Goal: Transaction & Acquisition: Subscribe to service/newsletter

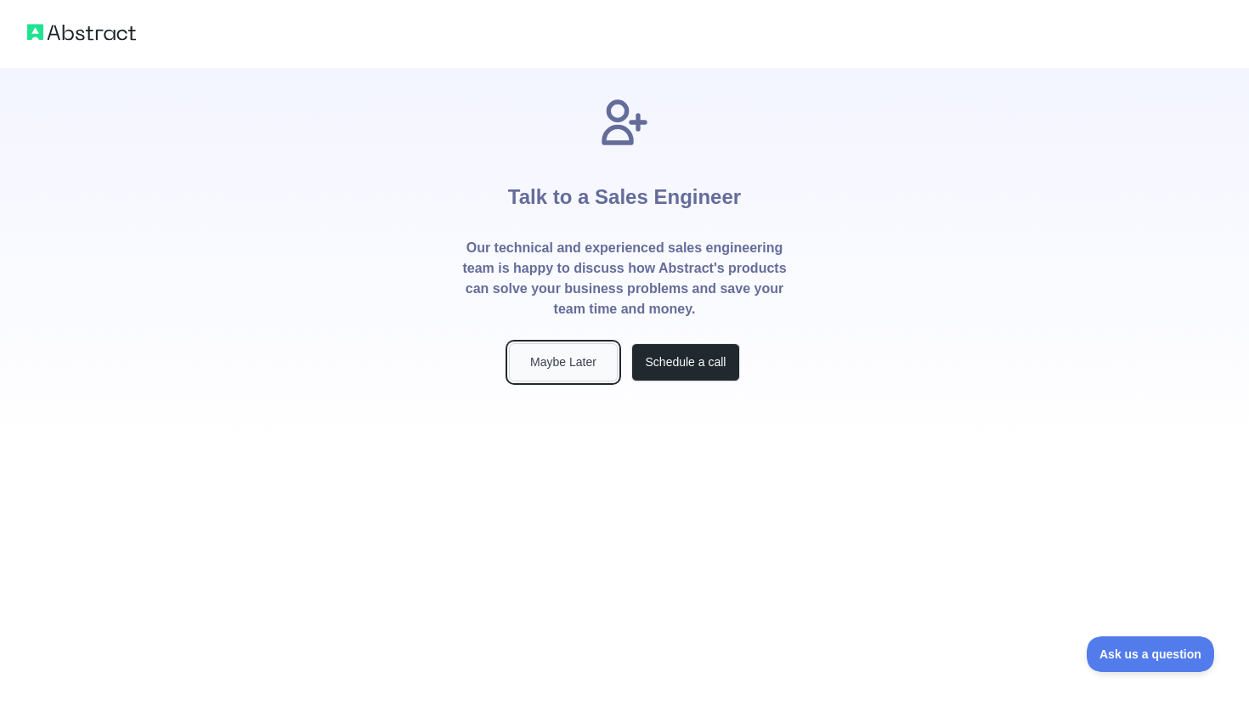
click at [602, 366] on button "Maybe Later" at bounding box center [563, 362] width 109 height 38
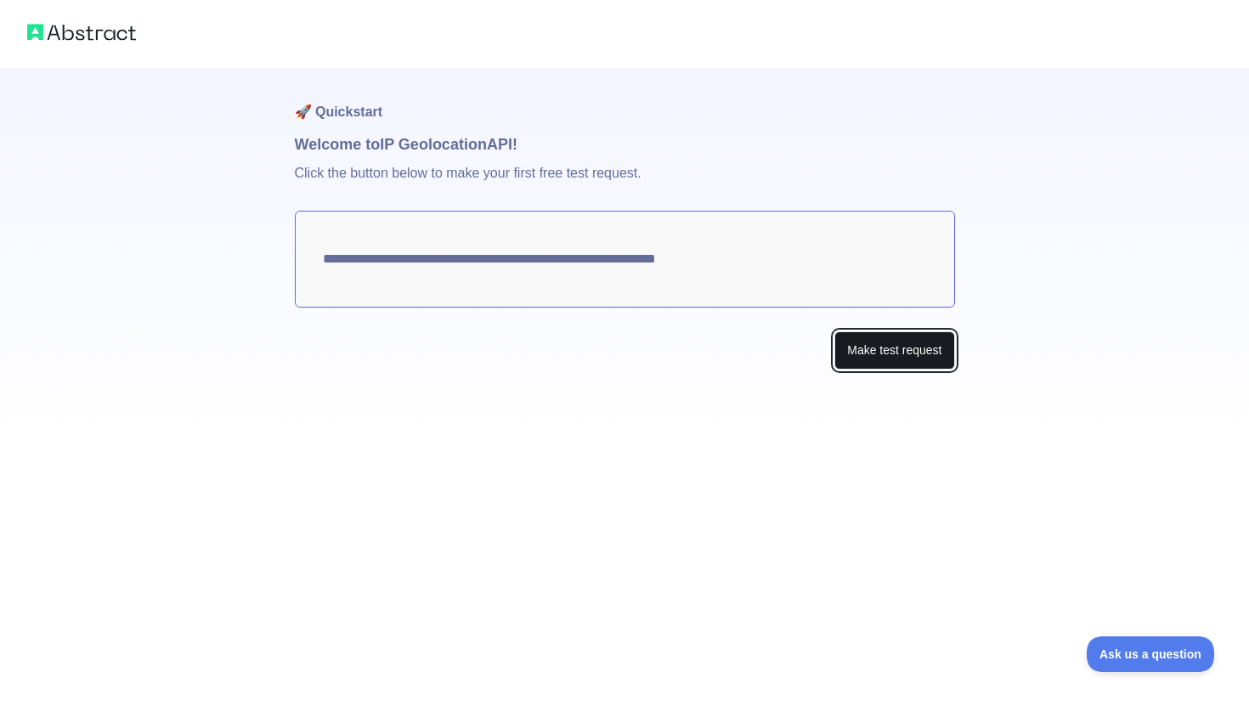
click at [836, 341] on button "Make test request" at bounding box center [894, 350] width 120 height 38
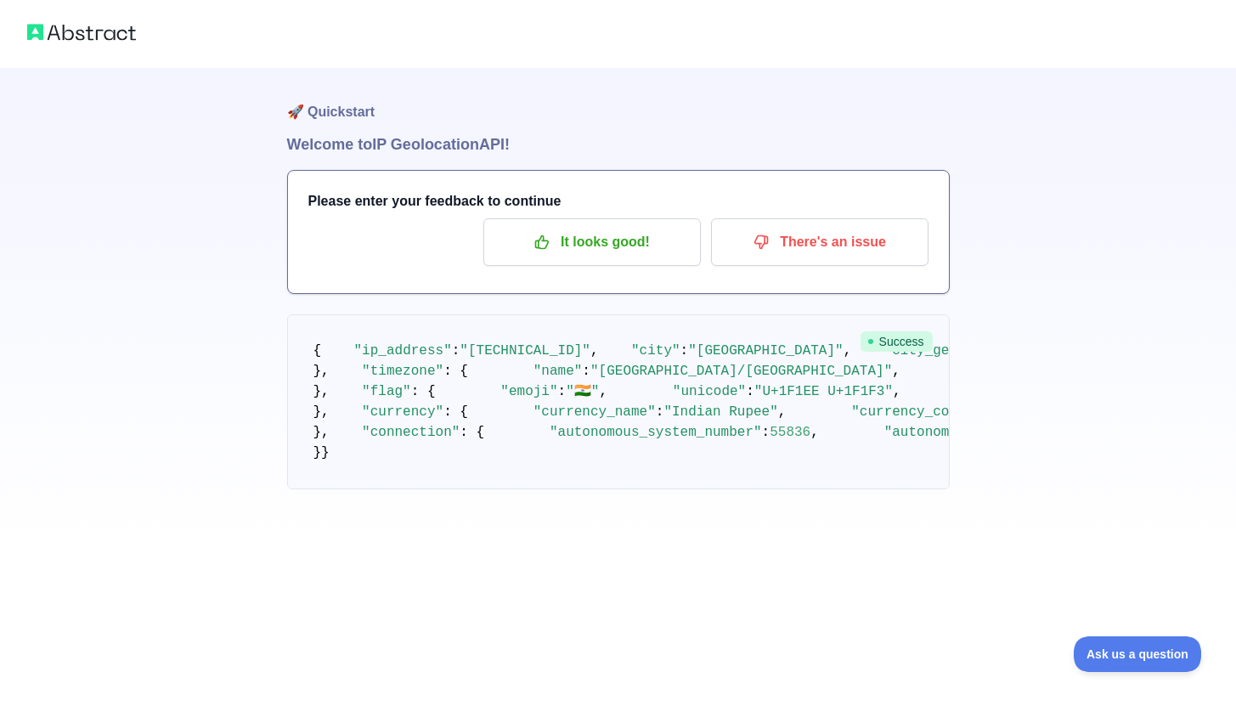
click at [524, 359] on span ""[TECHNICAL_ID]"" at bounding box center [525, 350] width 131 height 15
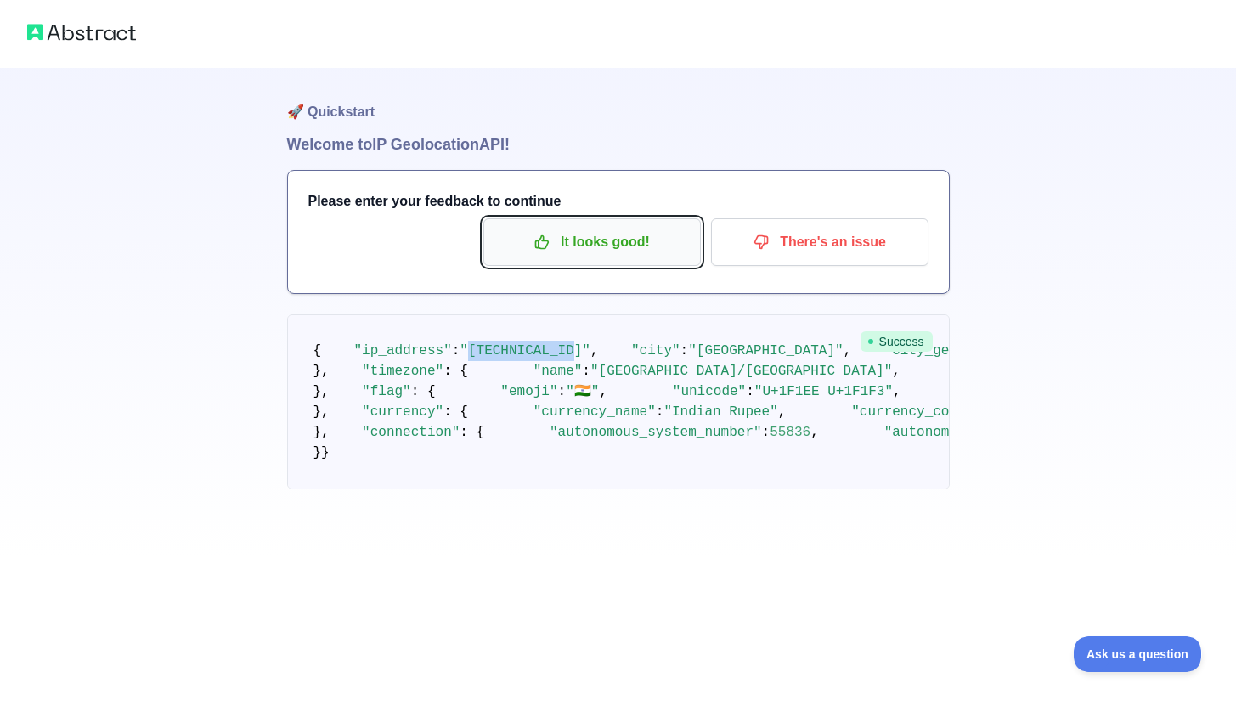
click at [619, 252] on p "It looks good!" at bounding box center [592, 242] width 192 height 29
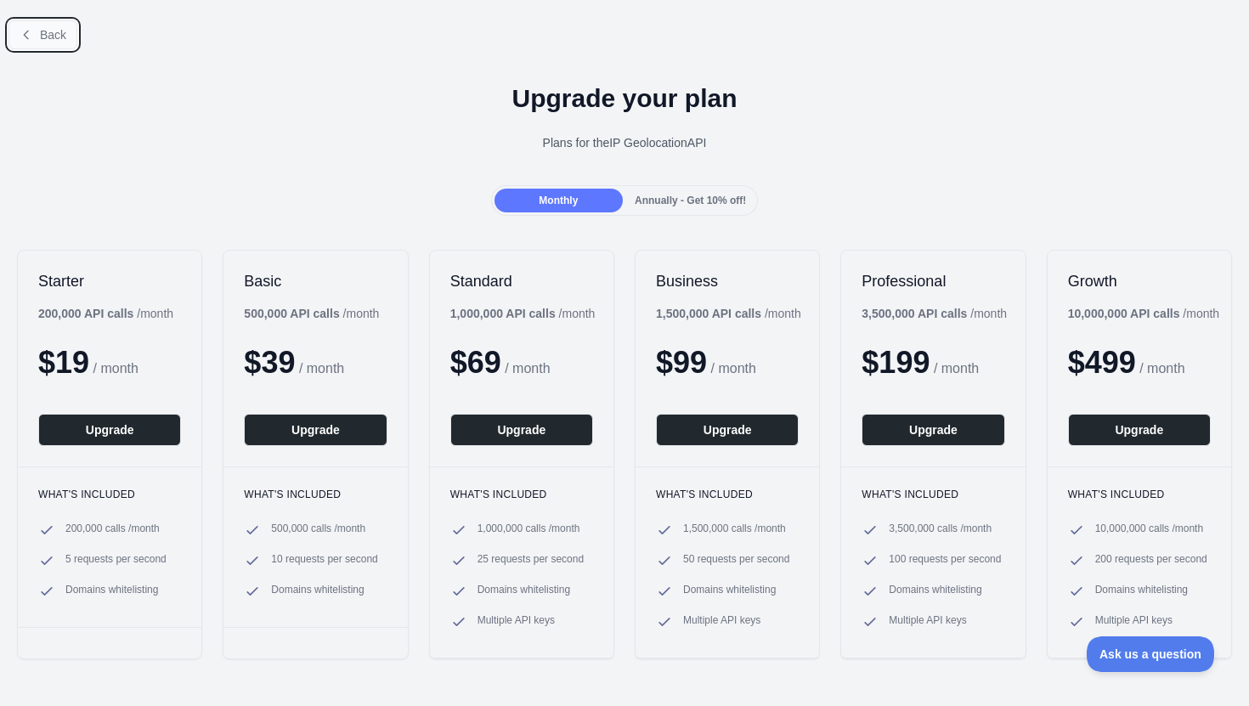
click at [42, 37] on span "Back" at bounding box center [53, 35] width 26 height 14
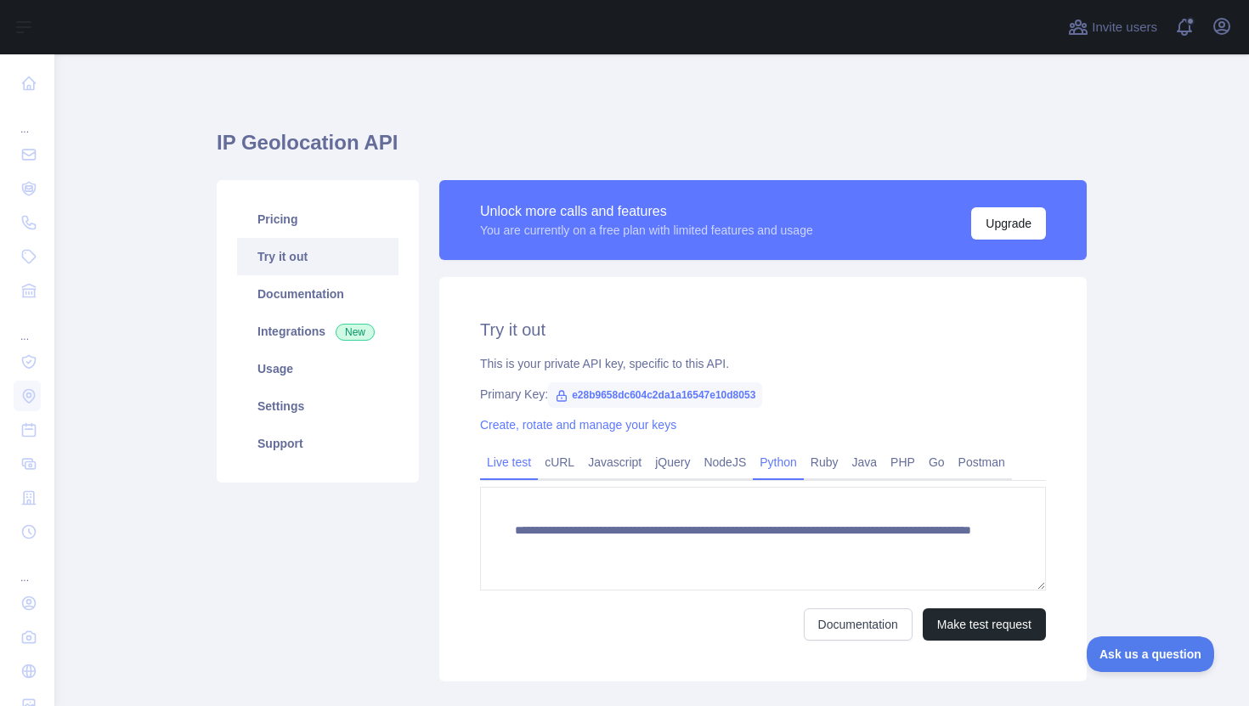
click at [766, 456] on link "Python" at bounding box center [778, 462] width 51 height 27
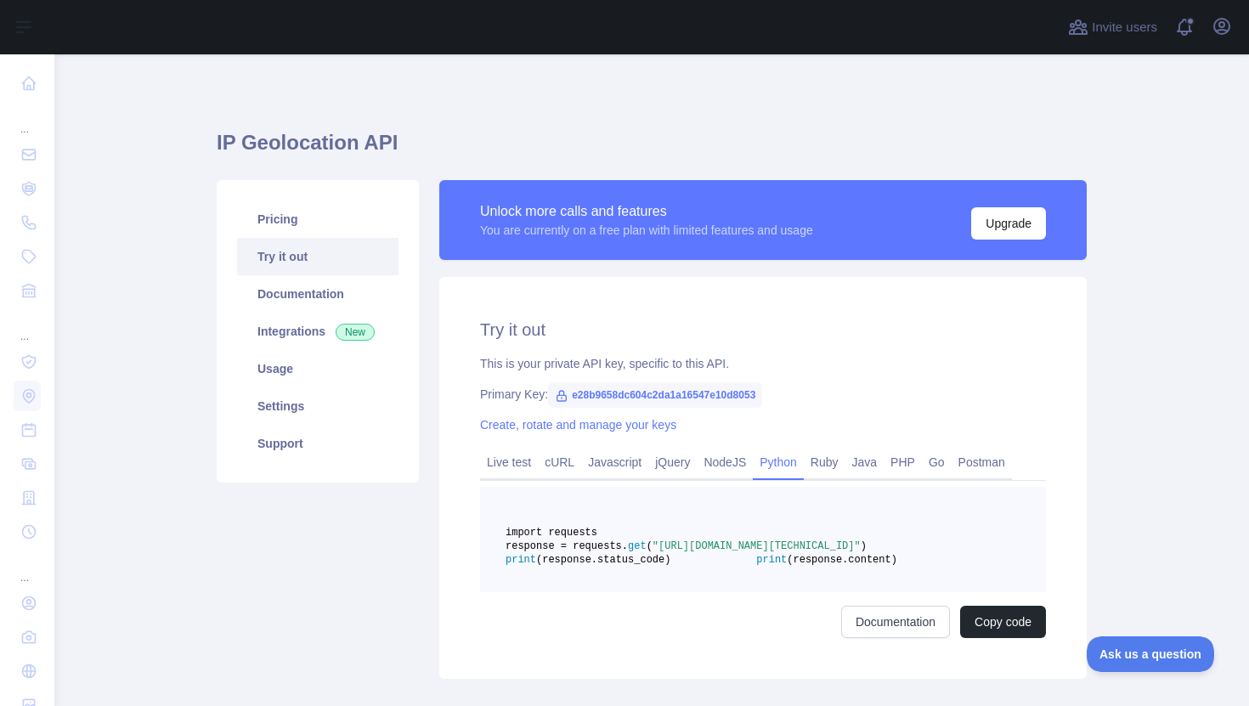
scroll to position [66, 0]
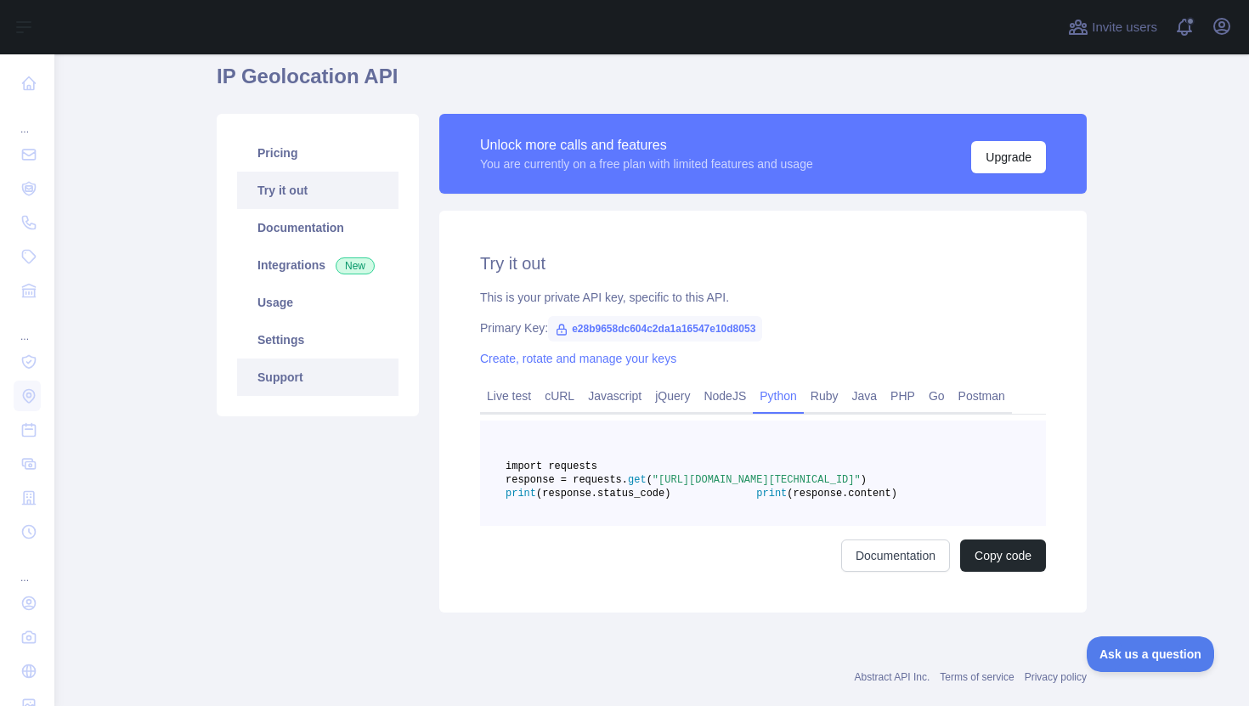
click at [319, 373] on link "Support" at bounding box center [317, 377] width 161 height 37
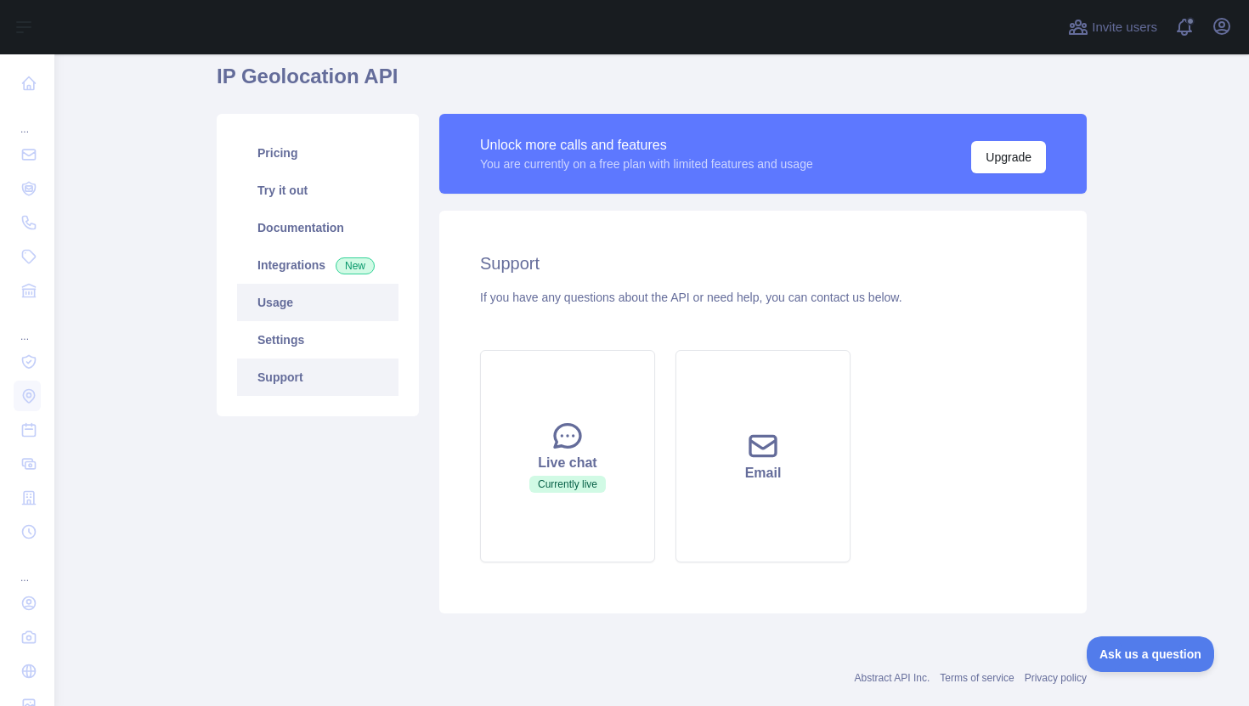
click at [280, 295] on link "Usage" at bounding box center [317, 302] width 161 height 37
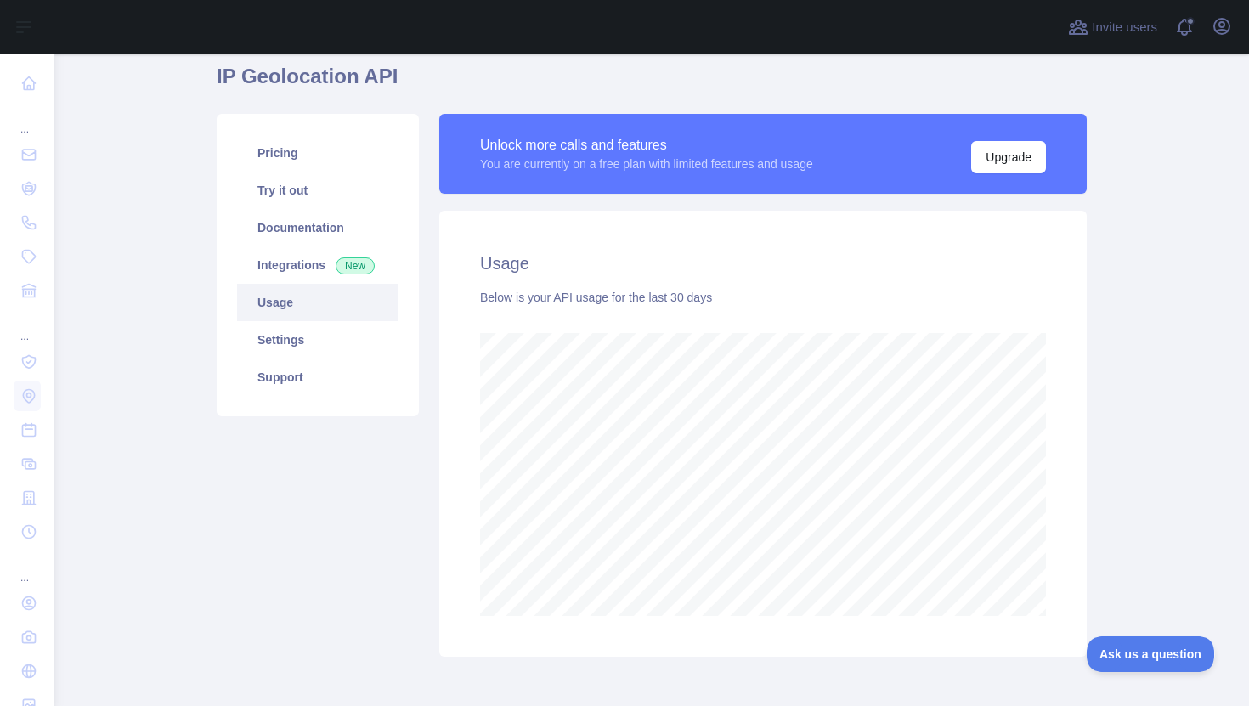
scroll to position [82, 0]
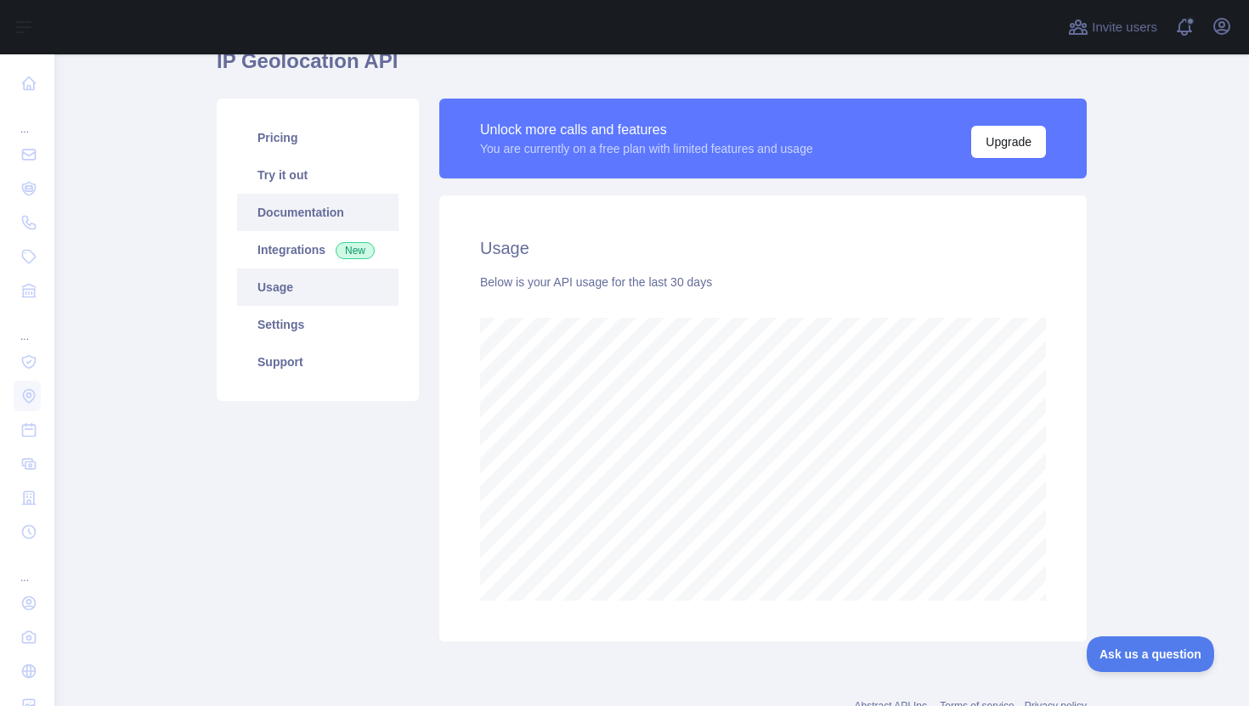
click at [332, 223] on link "Documentation" at bounding box center [317, 212] width 161 height 37
click at [339, 289] on link "Usage" at bounding box center [317, 286] width 161 height 37
click at [345, 246] on span "New" at bounding box center [355, 250] width 39 height 17
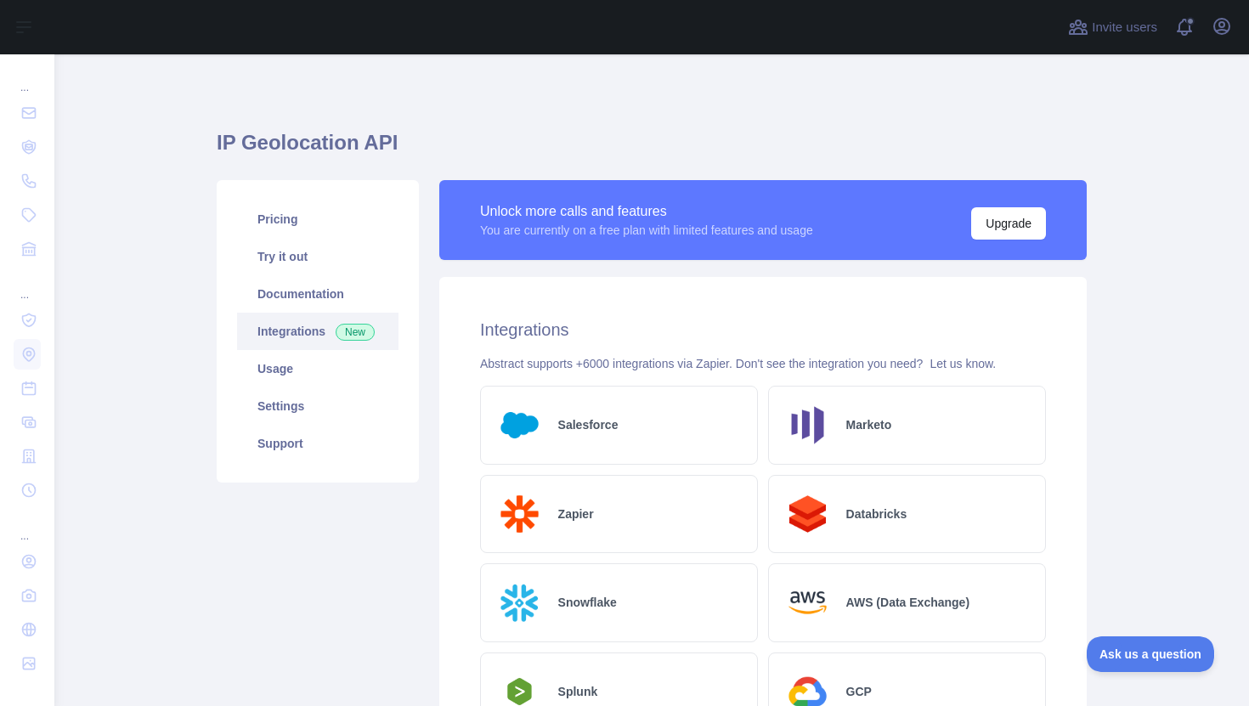
click at [558, 513] on h2 "Zapier" at bounding box center [576, 514] width 36 height 17
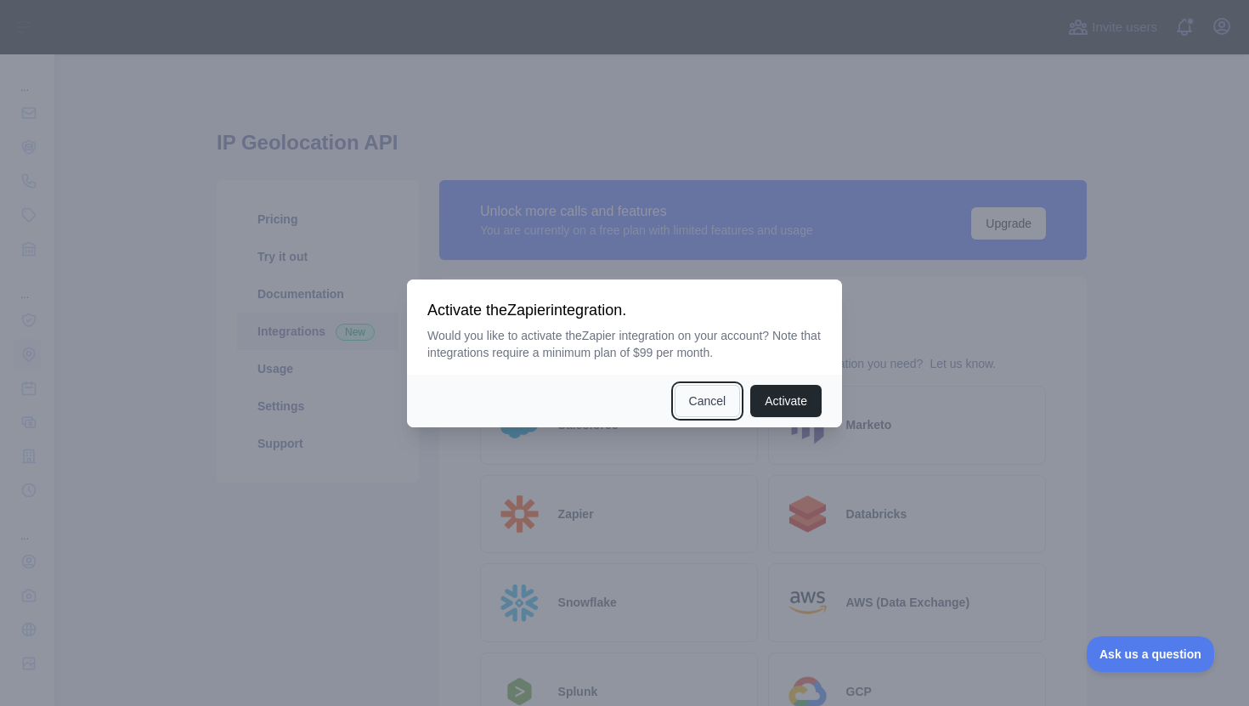
click at [698, 394] on button "Cancel" at bounding box center [708, 401] width 66 height 32
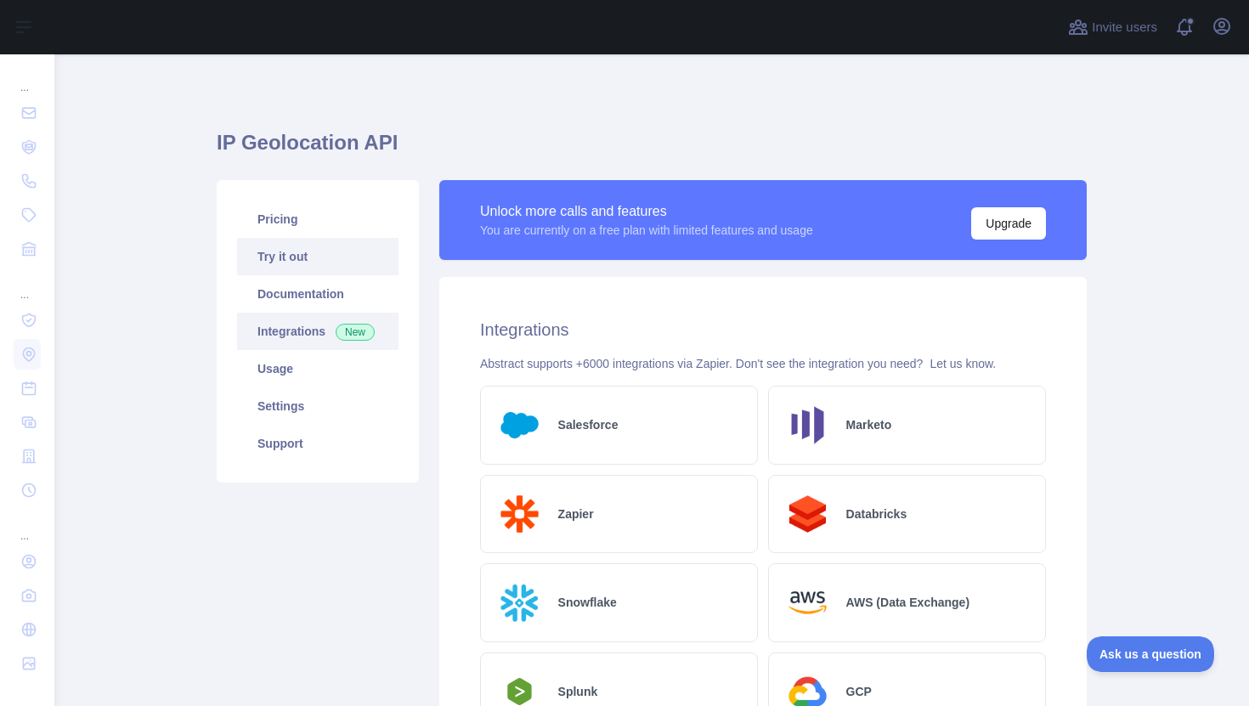
click at [342, 266] on link "Try it out" at bounding box center [317, 256] width 161 height 37
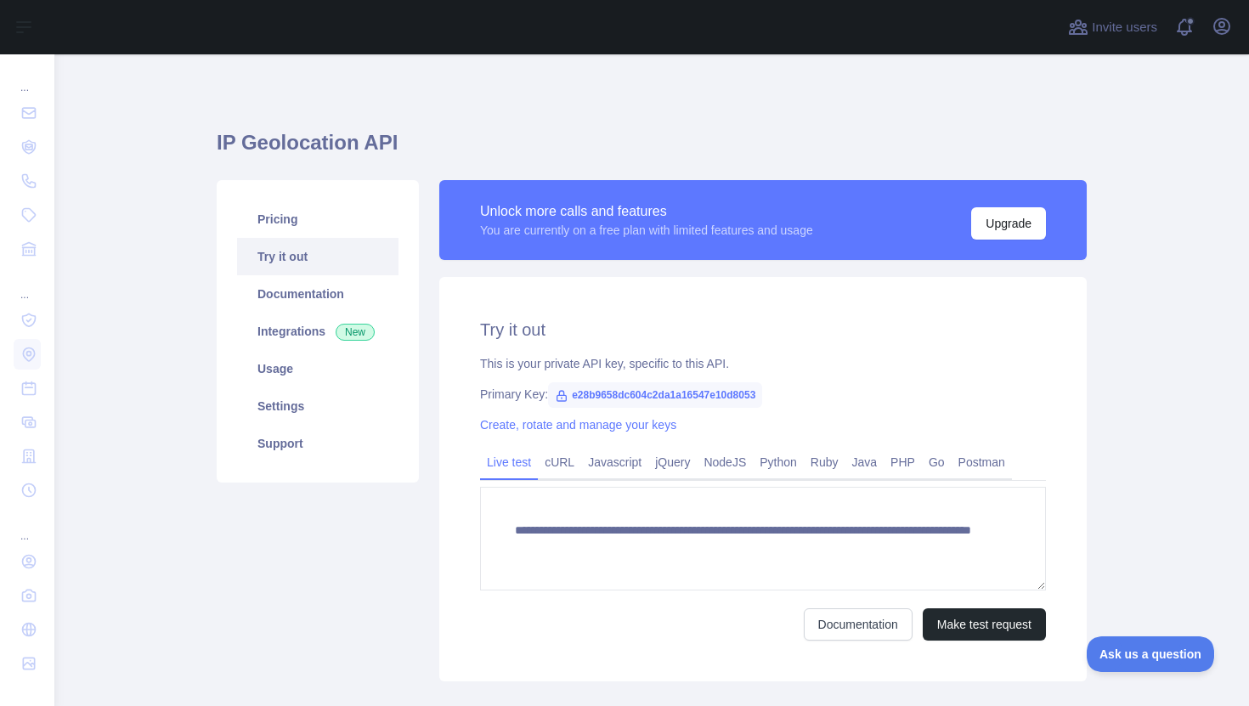
scroll to position [37, 0]
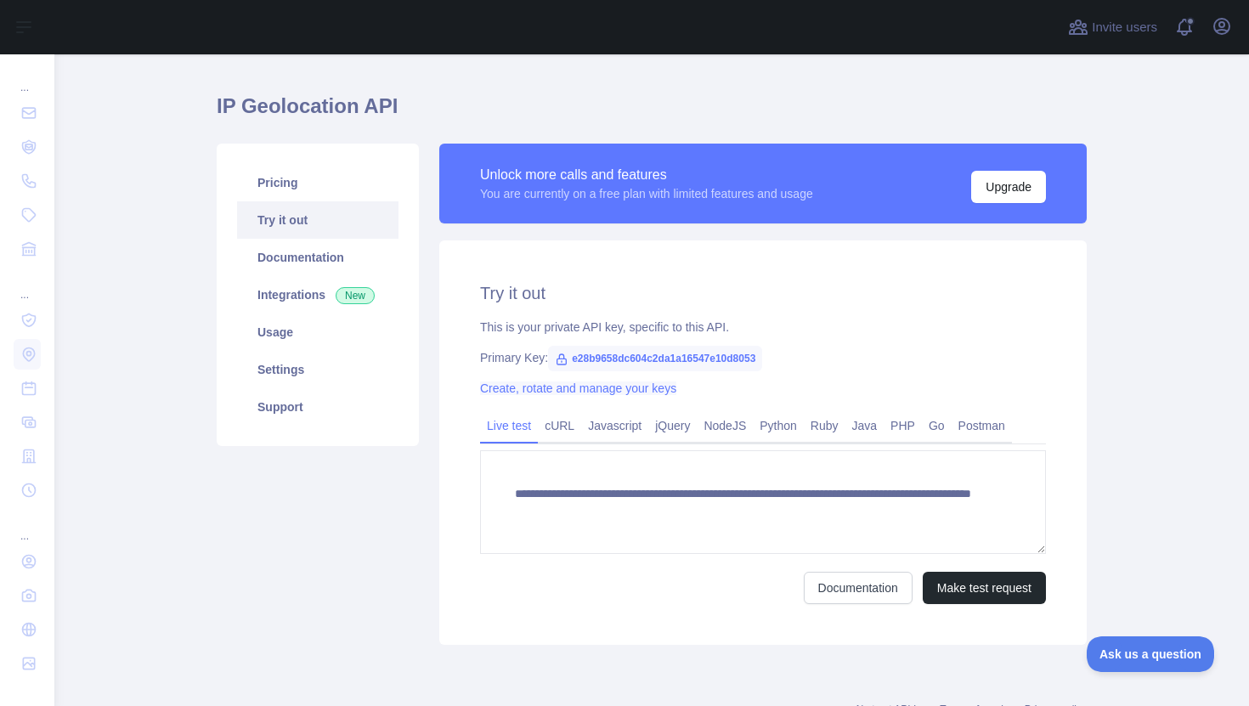
click at [562, 387] on link "Create, rotate and manage your keys" at bounding box center [578, 388] width 196 height 14
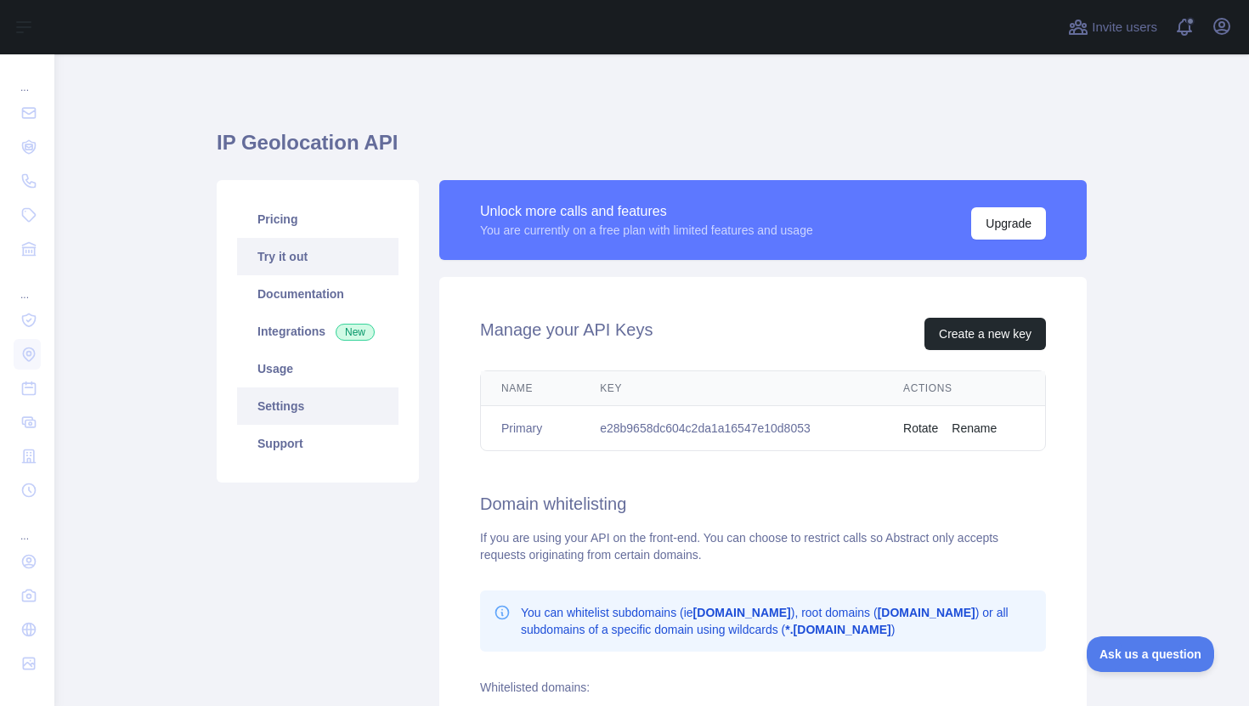
click at [269, 262] on link "Try it out" at bounding box center [317, 256] width 161 height 37
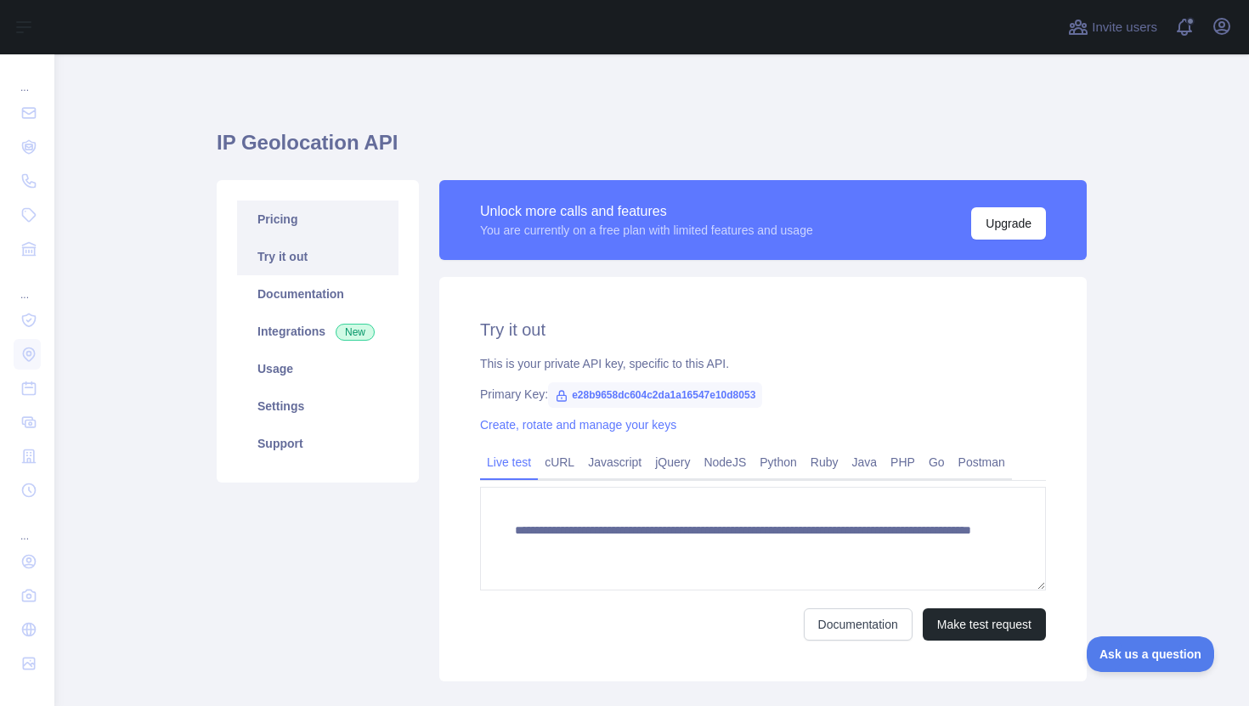
click at [270, 223] on link "Pricing" at bounding box center [317, 219] width 161 height 37
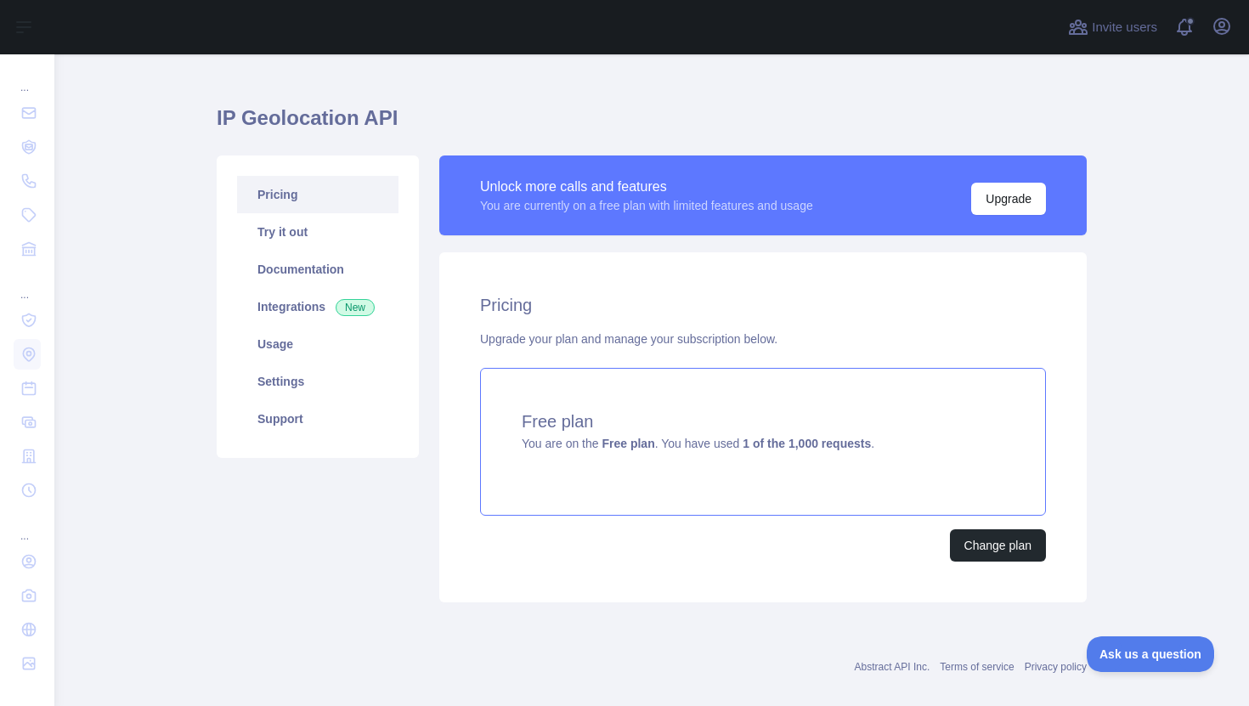
scroll to position [47, 0]
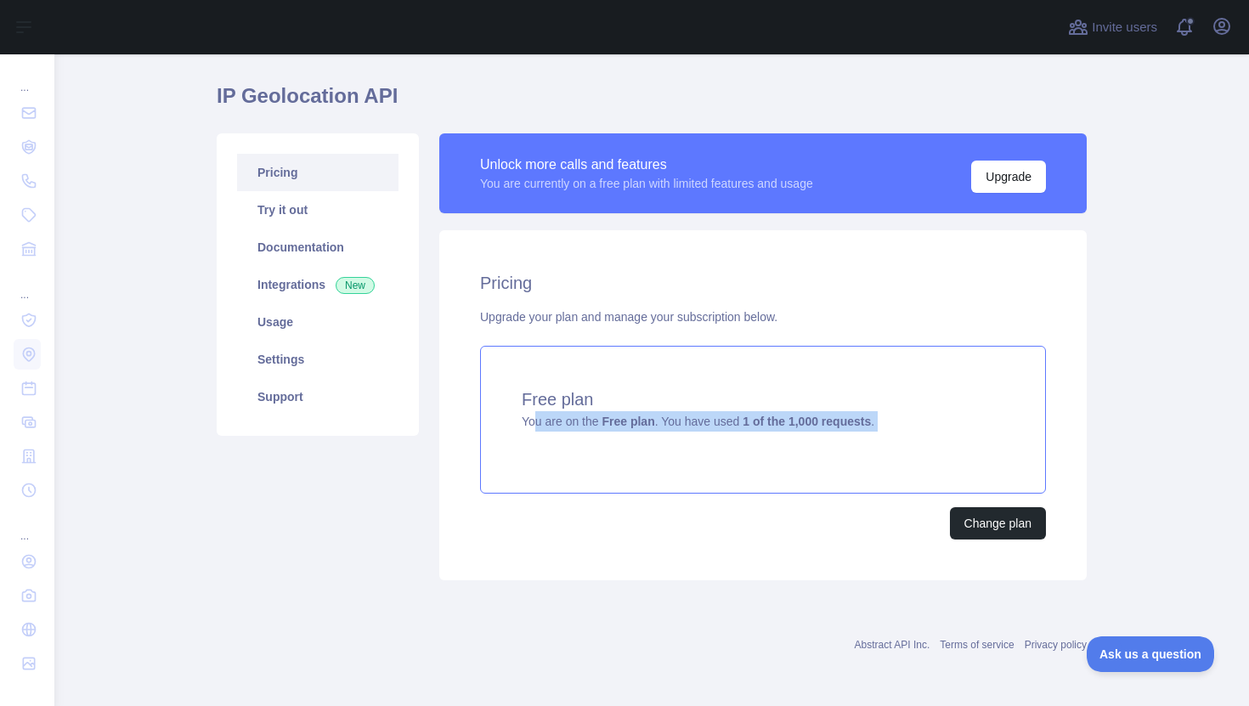
drag, startPoint x: 526, startPoint y: 427, endPoint x: 832, endPoint y: 436, distance: 306.0
click at [832, 436] on div "Free plan You are on the Free plan . You have used 1 of the 1,000 requests ." at bounding box center [763, 420] width 566 height 148
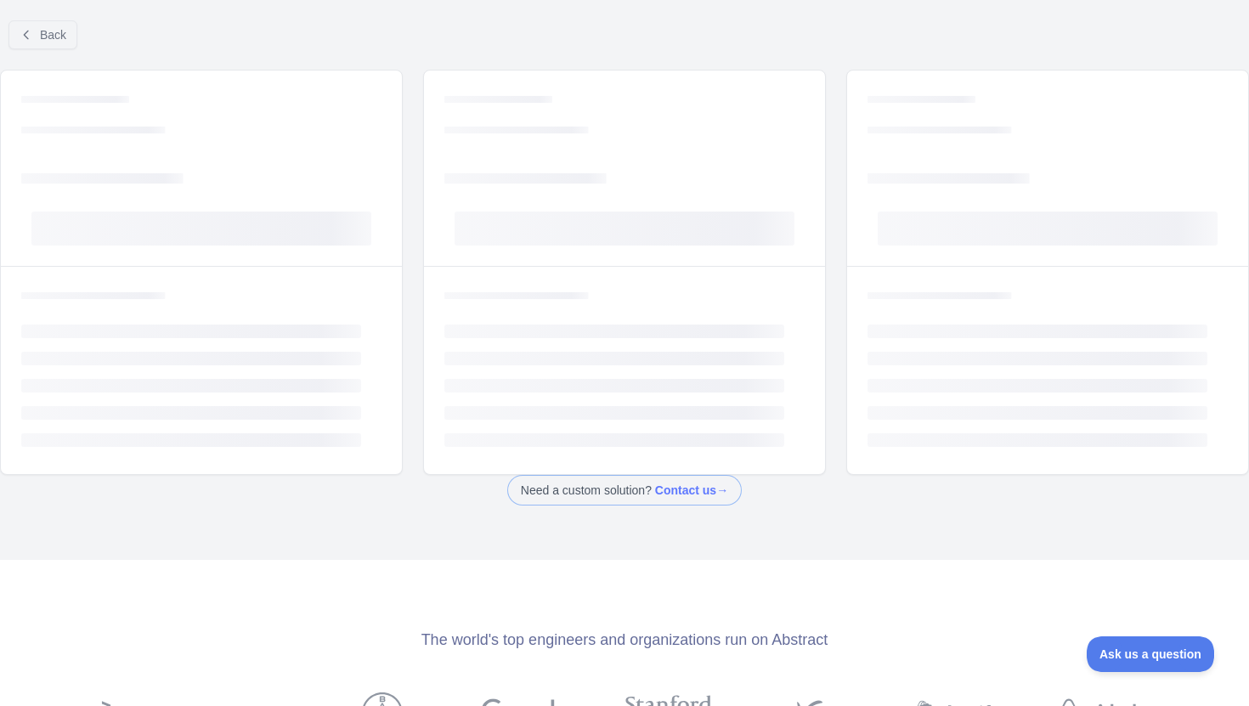
click at [832, 436] on div "Loading... Loading... Loading... Loading... Loading... Loading... Loading... Lo…" at bounding box center [624, 272] width 1249 height 405
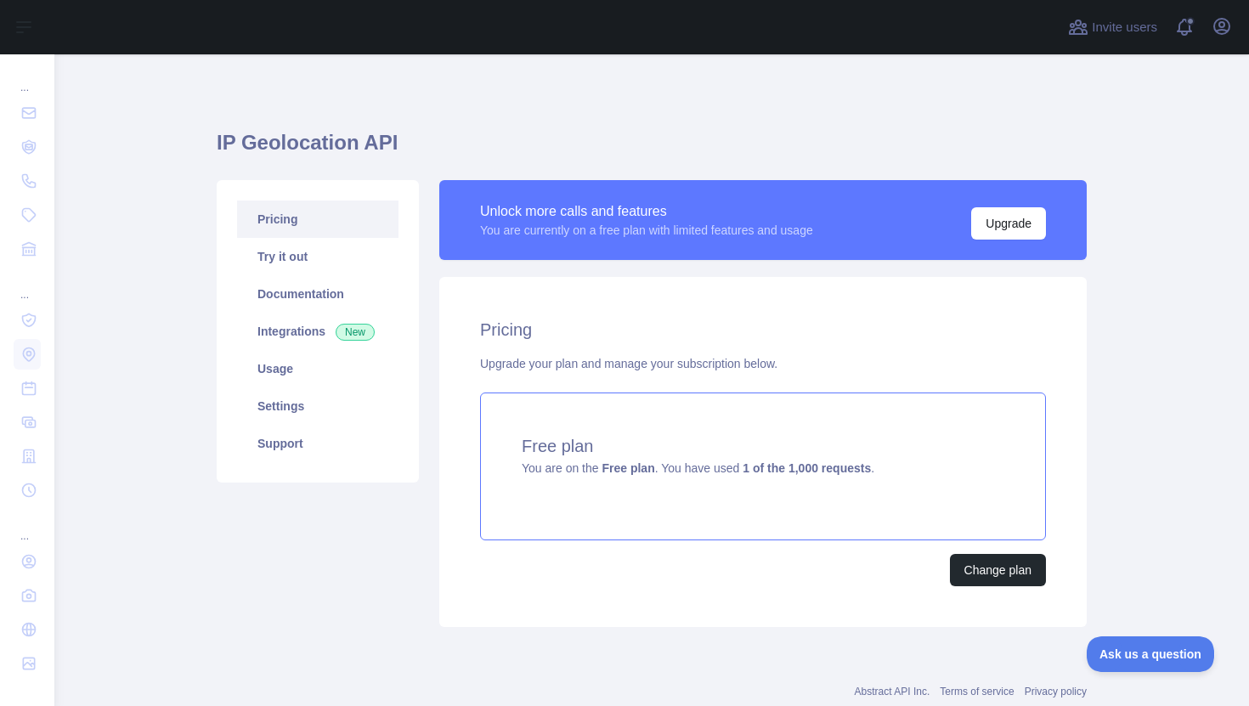
click at [871, 487] on div "Free plan You are on the Free plan . You have used 1 of the 1,000 requests ." at bounding box center [763, 467] width 566 height 148
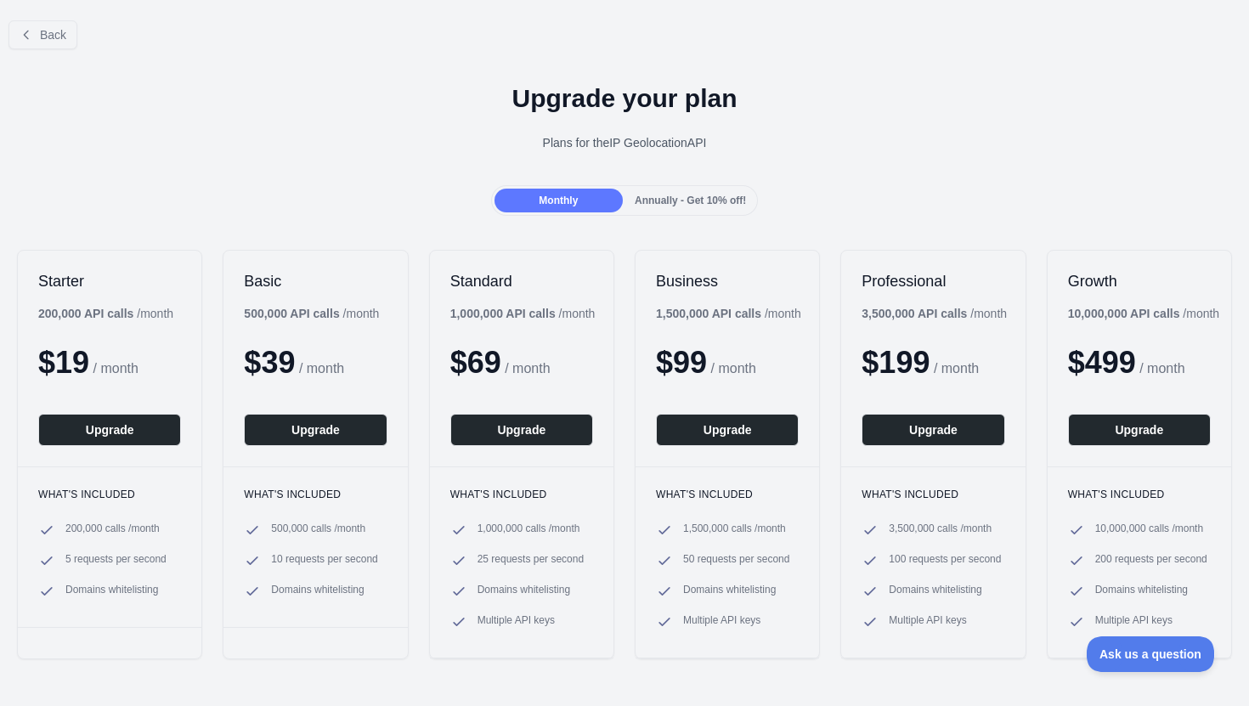
click at [672, 212] on div "Monthly Annually - Get 10% off!" at bounding box center [625, 200] width 268 height 31
click at [674, 204] on span "Annually - Get 10% off!" at bounding box center [690, 201] width 111 height 12
